Goal: Navigation & Orientation: Understand site structure

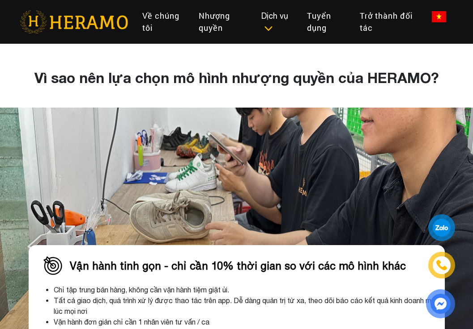
scroll to position [1946, 0]
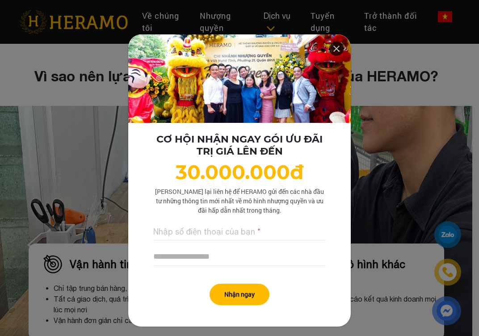
click at [333, 49] on icon at bounding box center [336, 49] width 11 height 16
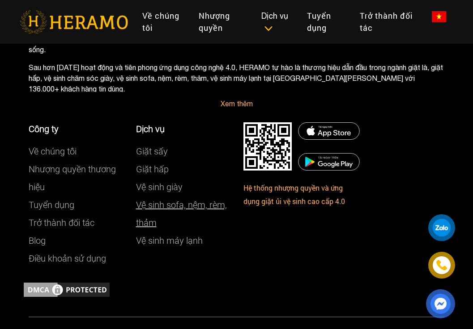
scroll to position [4971, 0]
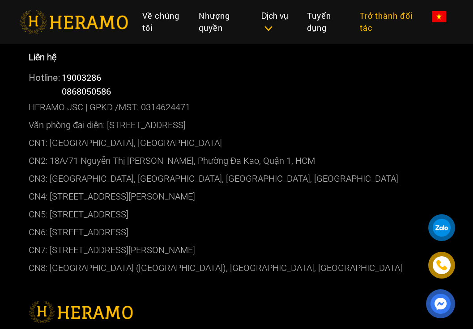
click at [390, 15] on link "Trở thành đối tác" at bounding box center [388, 21] width 72 height 31
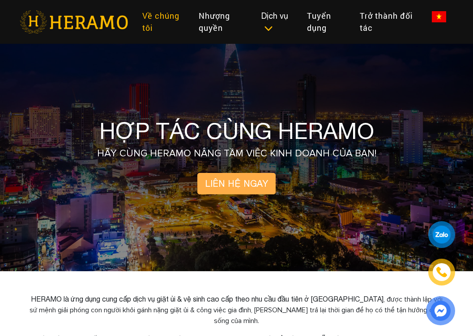
click at [160, 20] on link "Về chúng tôi" at bounding box center [163, 21] width 56 height 31
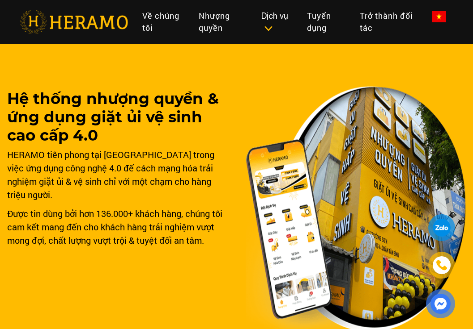
click at [272, 101] on img at bounding box center [355, 209] width 220 height 247
